Goal: Information Seeking & Learning: Compare options

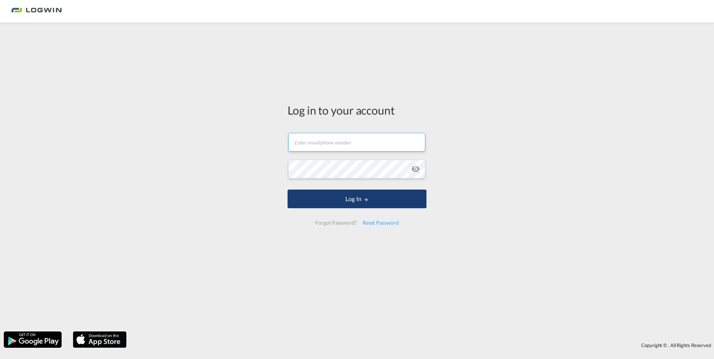
type input "[PERSON_NAME][EMAIL_ADDRESS][PERSON_NAME][DOMAIN_NAME]"
click at [365, 202] on md-icon "LOGIN" at bounding box center [366, 199] width 5 height 5
